Goal: Check status

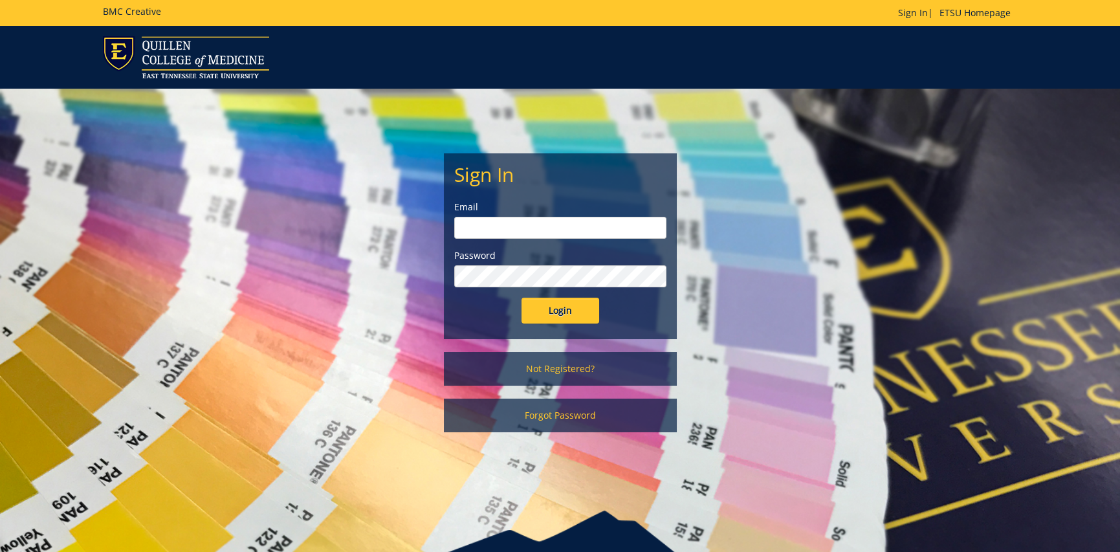
click at [581, 224] on input "email" at bounding box center [560, 228] width 212 height 22
click at [460, 221] on input "email" at bounding box center [560, 228] width 212 height 22
type input "[EMAIL_ADDRESS][DOMAIN_NAME]"
click at [559, 311] on input "Login" at bounding box center [561, 311] width 78 height 26
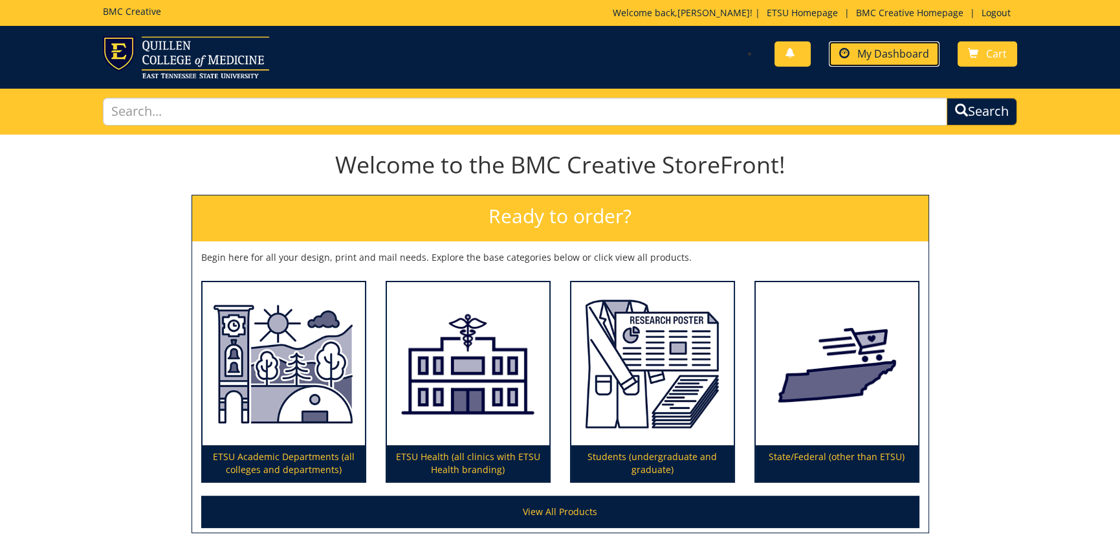
click at [907, 58] on span "My Dashboard" at bounding box center [894, 54] width 72 height 14
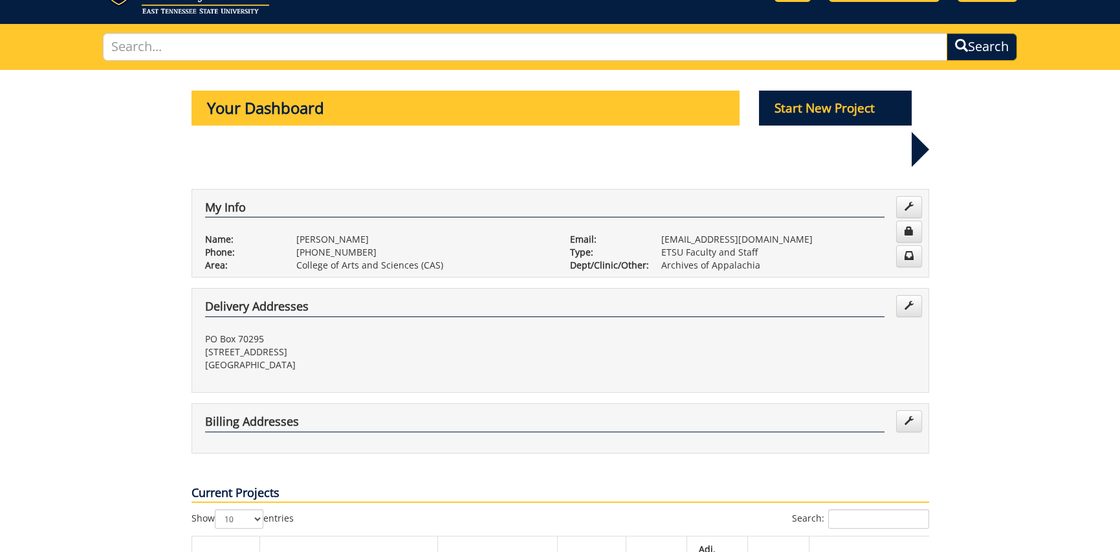
scroll to position [259, 0]
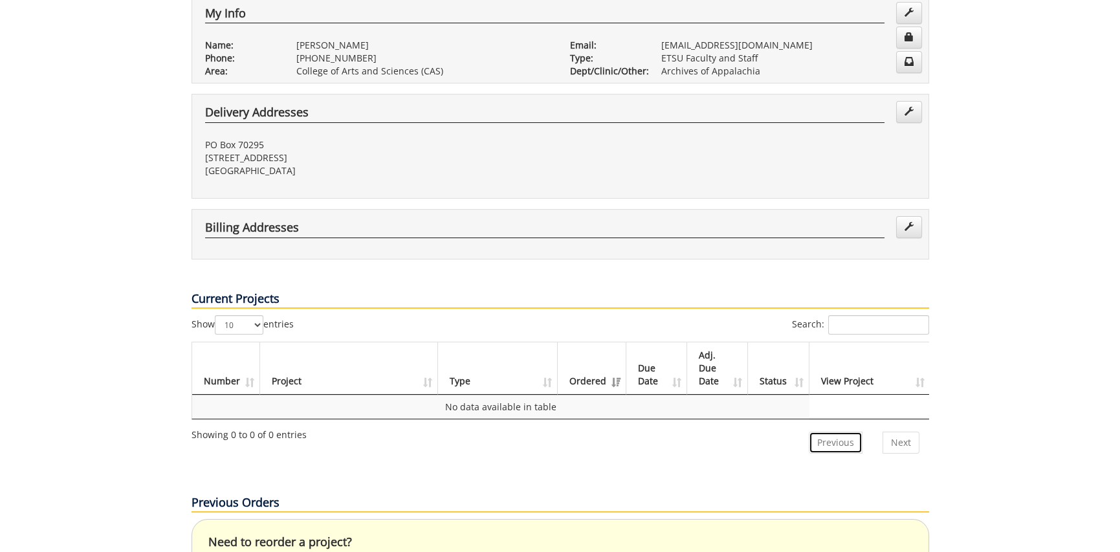
click at [845, 432] on link "Previous" at bounding box center [836, 443] width 54 height 22
click at [259, 315] on select "10 25 50 100" at bounding box center [239, 324] width 49 height 19
click at [496, 342] on th "Type" at bounding box center [498, 368] width 120 height 52
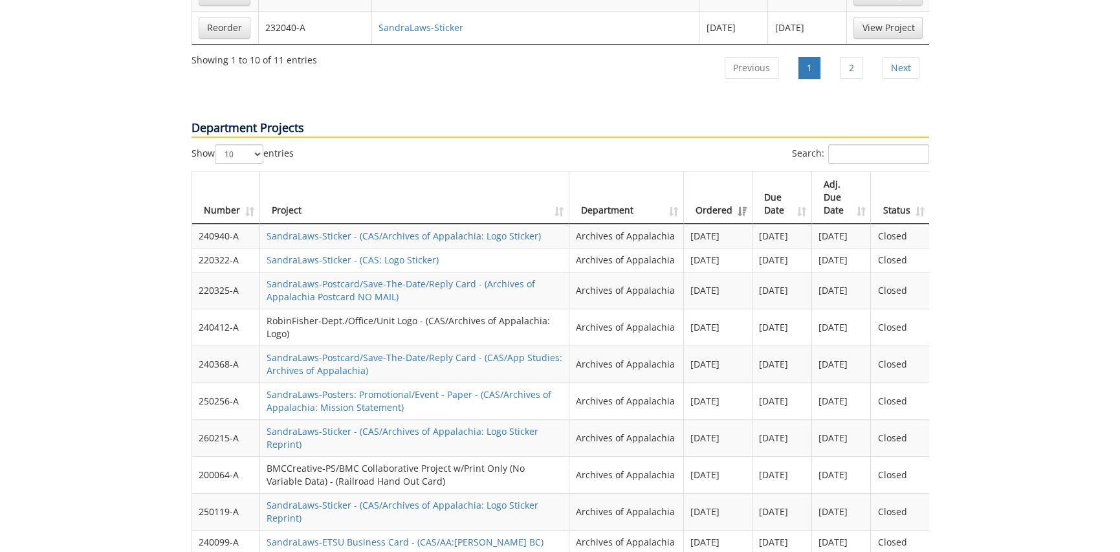
scroll to position [1295, 0]
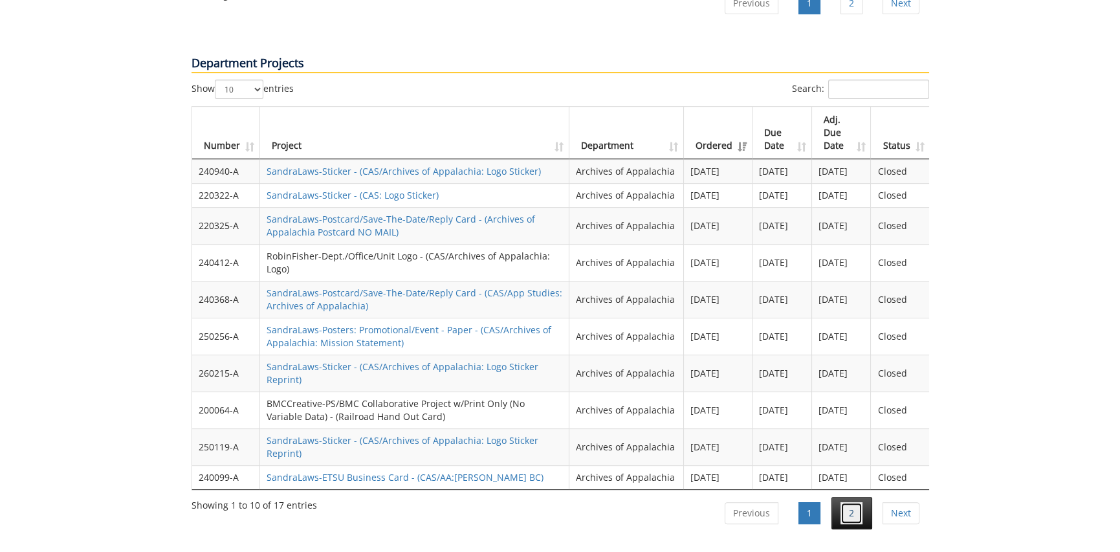
click at [856, 502] on link "2" at bounding box center [852, 513] width 22 height 22
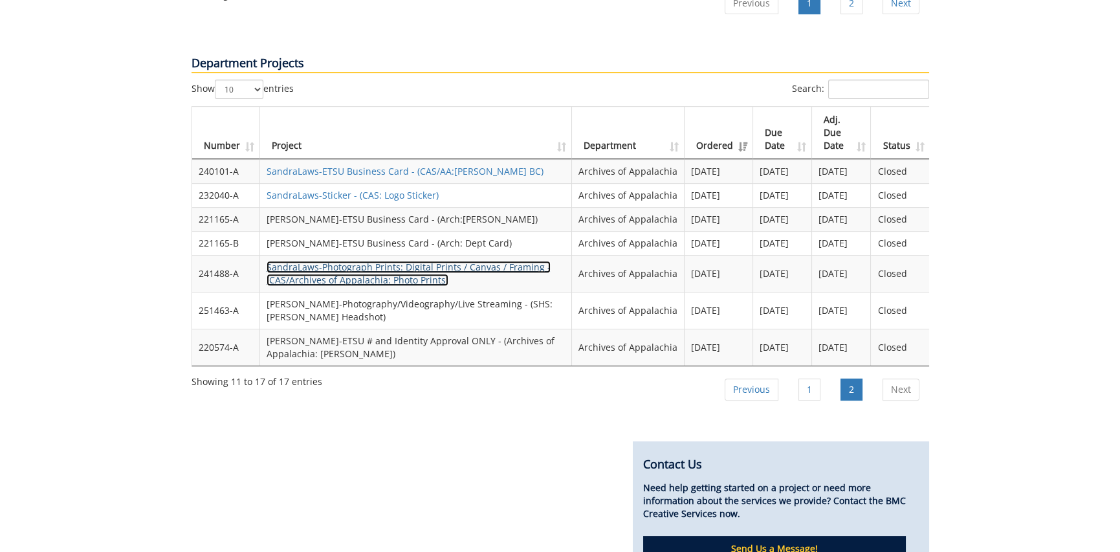
click at [405, 261] on link "SandraLaws-Photograph Prints: Digital Prints / Canvas / Framing - (CAS/Archives…" at bounding box center [409, 273] width 284 height 25
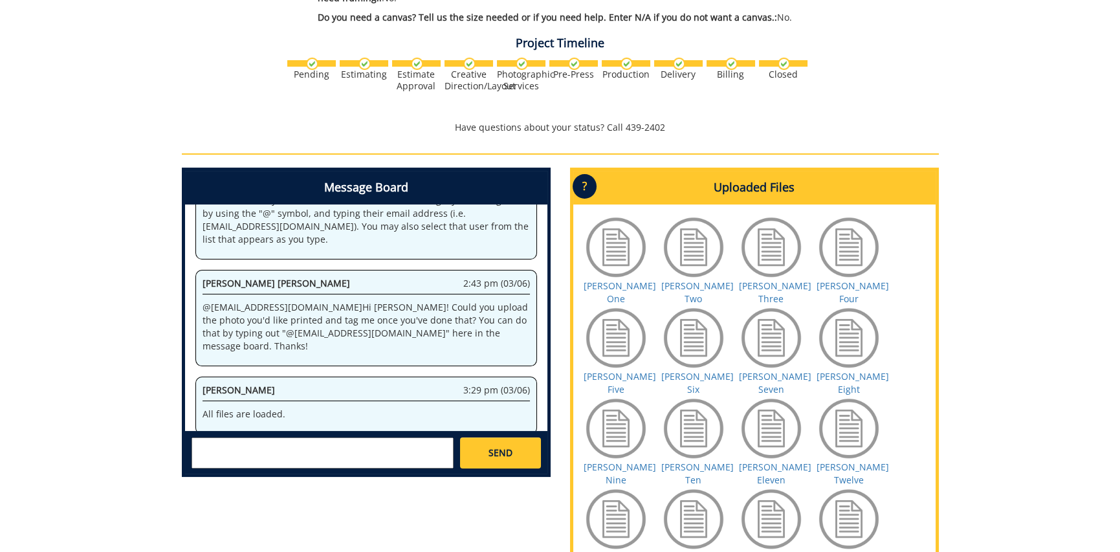
scroll to position [583, 0]
